Goal: Information Seeking & Learning: Learn about a topic

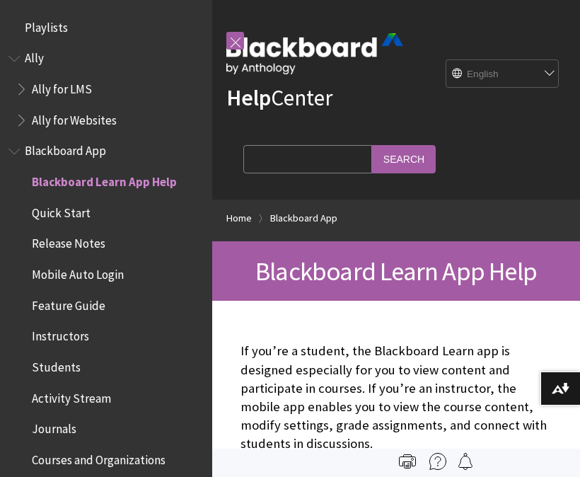
scroll to position [146, 0]
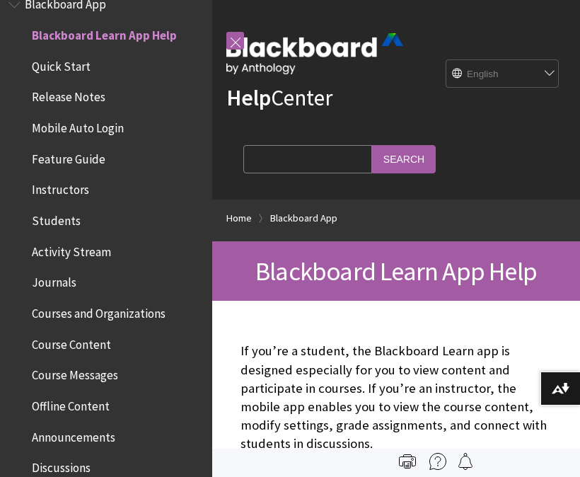
click at [532, 78] on select "English عربية Català Cymraeg Deutsch Español Suomi Français עברית Italiano 日本語 …" at bounding box center [502, 74] width 113 height 28
select select "/ar-sa/Blackboard_App?form_build_id=form-rjcJLwJ2mSdmQW3uLi1mjdvpcZm4TAZmN1Jb78…"
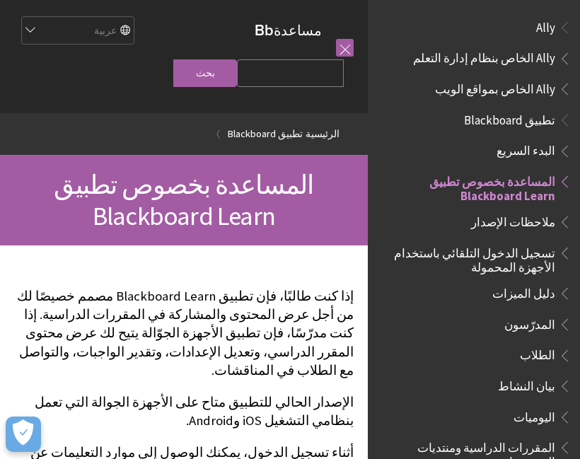
click at [521, 55] on span "Ally الخاص بنظام إدارة التعلم" at bounding box center [484, 56] width 142 height 19
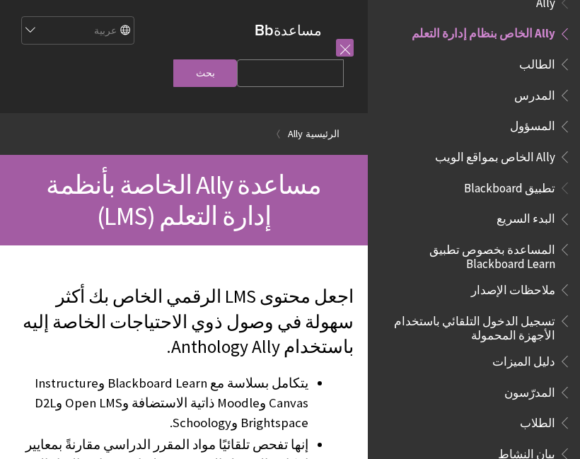
click at [540, 246] on span "المساعدة بخصوص تطبيق Blackboard Learn" at bounding box center [470, 254] width 170 height 33
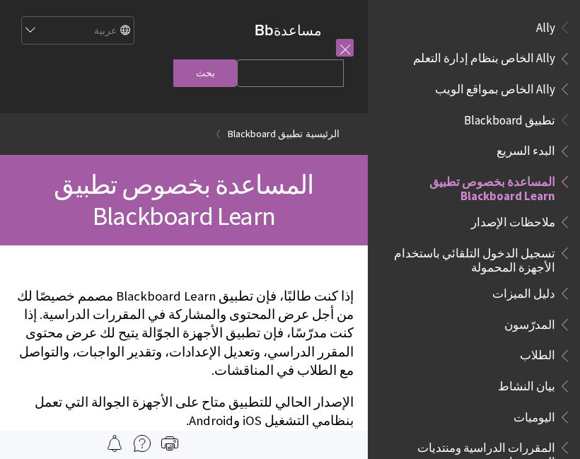
scroll to position [146, 0]
